Goal: Task Accomplishment & Management: Manage account settings

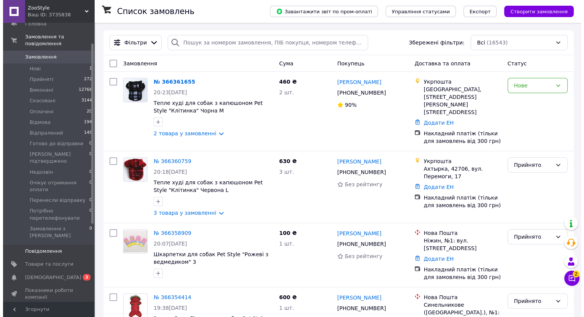
scroll to position [38, 0]
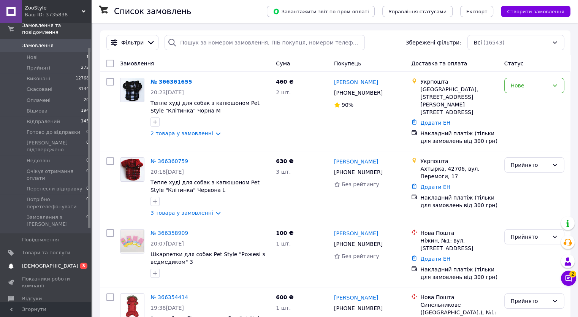
click at [44, 263] on span "[DEMOGRAPHIC_DATA]" at bounding box center [50, 266] width 56 height 7
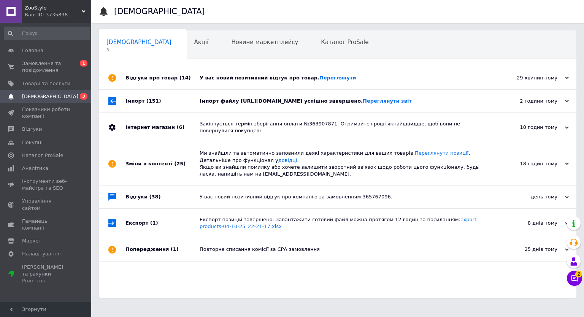
click at [211, 112] on div "Імпорт файлу [URL][DOMAIN_NAME] успішно завершено. Переглянути звіт" at bounding box center [346, 101] width 293 height 23
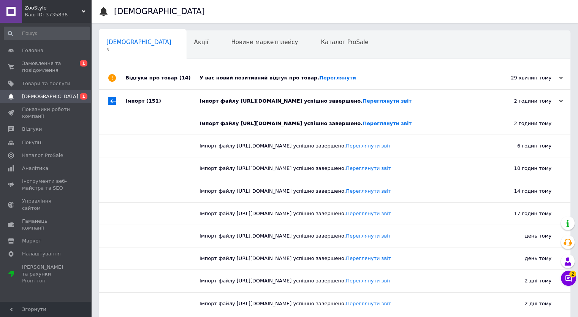
click at [245, 105] on div "Імпорт файлу [URL][DOMAIN_NAME] успішно завершено. Переглянути звіт" at bounding box center [343, 101] width 287 height 7
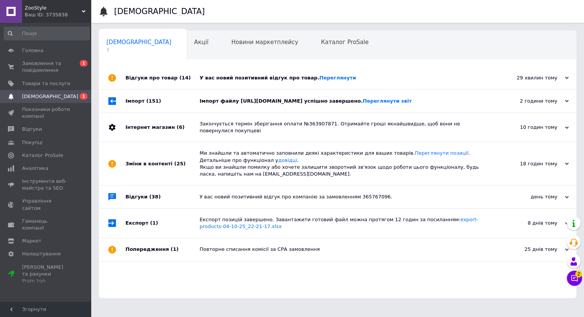
click at [234, 78] on div "У вас новий позитивний відгук про товар. [GEOGRAPHIC_DATA]" at bounding box center [346, 77] width 293 height 7
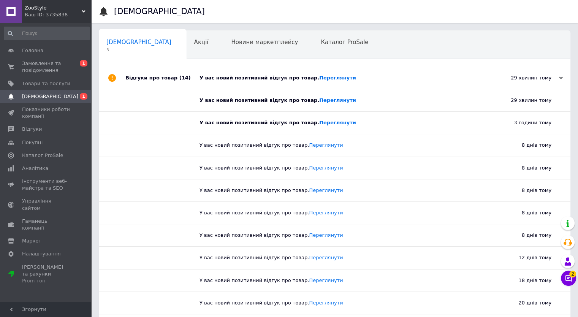
click at [234, 78] on div "У вас новий позитивний відгук про товар. [GEOGRAPHIC_DATA]" at bounding box center [343, 77] width 287 height 7
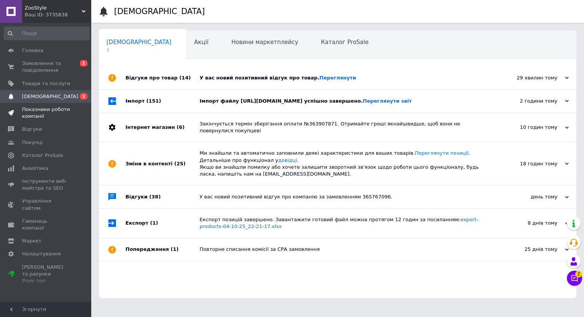
click at [40, 119] on span "Показники роботи компанії" at bounding box center [46, 113] width 48 height 14
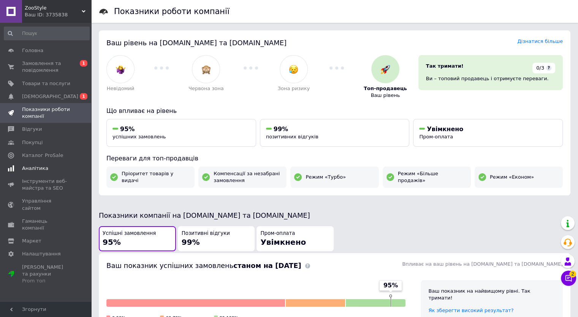
drag, startPoint x: 35, startPoint y: 141, endPoint x: 0, endPoint y: 163, distance: 40.9
click at [0, 163] on link "Аналітика" at bounding box center [46, 168] width 93 height 13
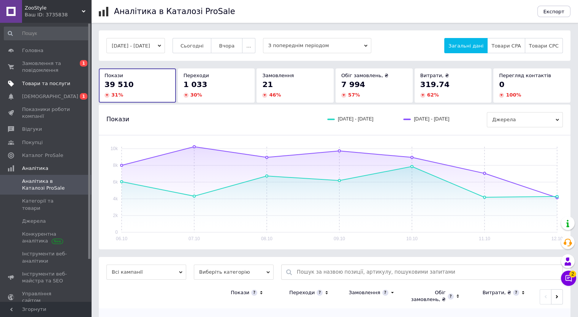
click at [59, 83] on span "Товари та послуги" at bounding box center [46, 83] width 48 height 7
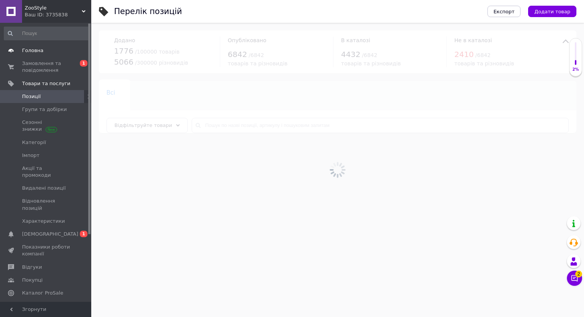
click at [41, 53] on span "Головна" at bounding box center [46, 50] width 48 height 7
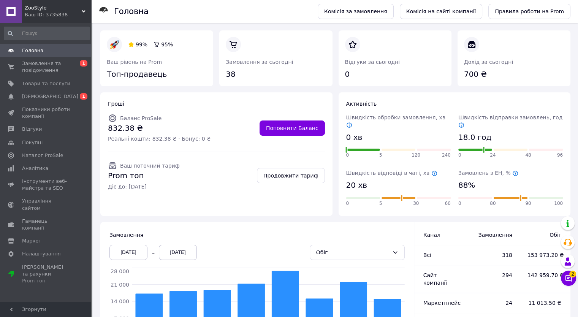
click at [573, 277] on button "Чат з покупцем 2" at bounding box center [568, 278] width 15 height 15
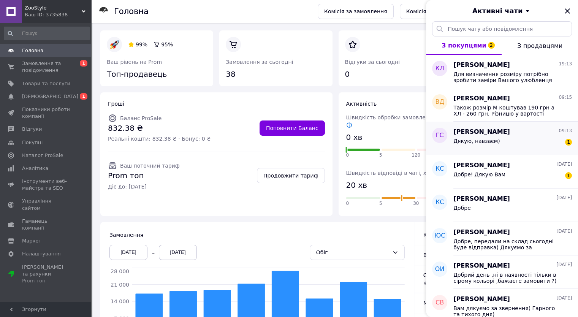
click at [522, 141] on div "Дякую, навзаєм) 1" at bounding box center [512, 142] width 119 height 12
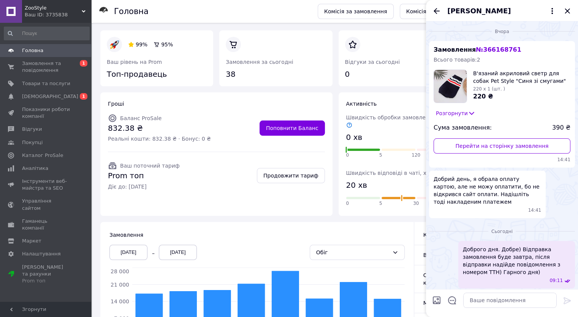
scroll to position [36, 0]
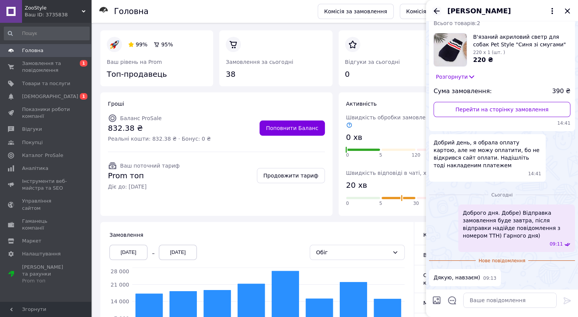
click at [436, 13] on icon "Назад" at bounding box center [437, 11] width 6 height 6
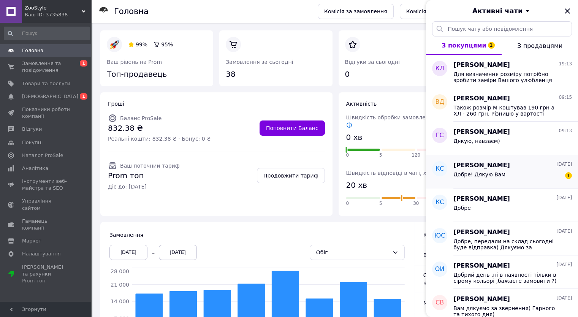
click at [549, 174] on div "Добре! Дякую Вам 1" at bounding box center [512, 176] width 119 height 12
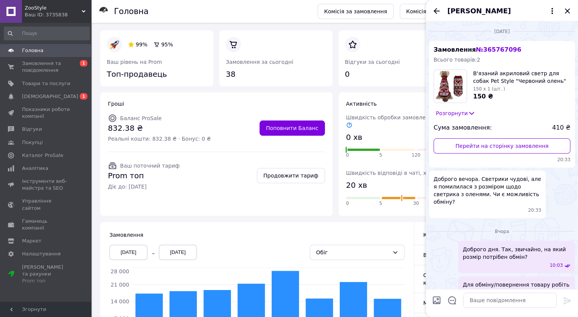
scroll to position [416, 0]
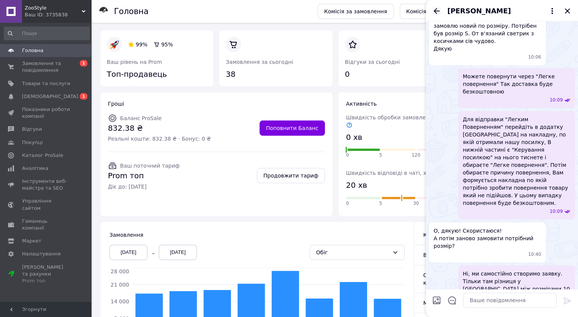
click at [434, 11] on icon "Назад" at bounding box center [437, 11] width 6 height 6
